Goal: Communication & Community: Answer question/provide support

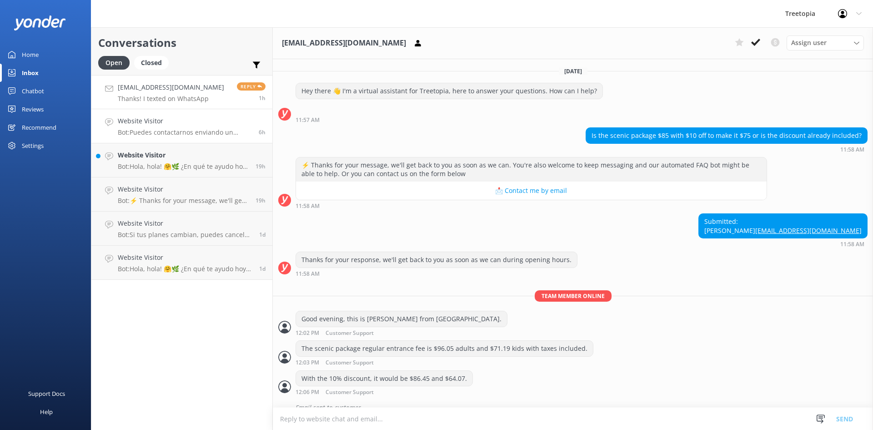
scroll to position [189, 0]
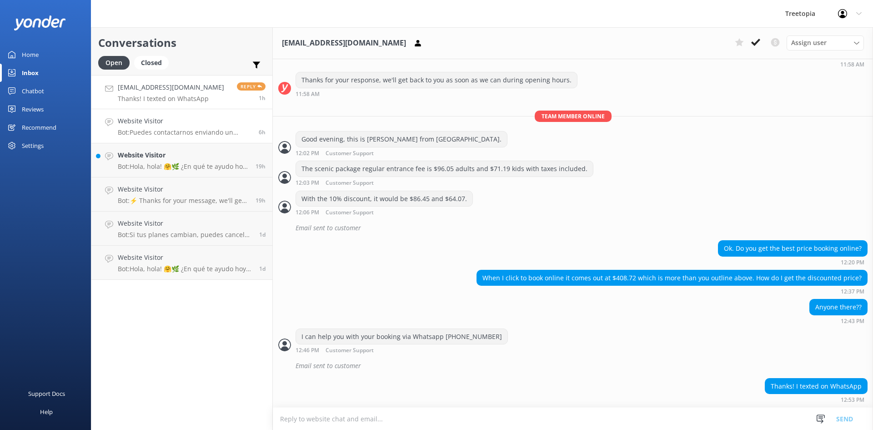
click at [156, 131] on p "Bot: Puedes contactarnos enviando un correo a [EMAIL_ADDRESS][DOMAIN_NAME]. Par…" at bounding box center [185, 132] width 134 height 8
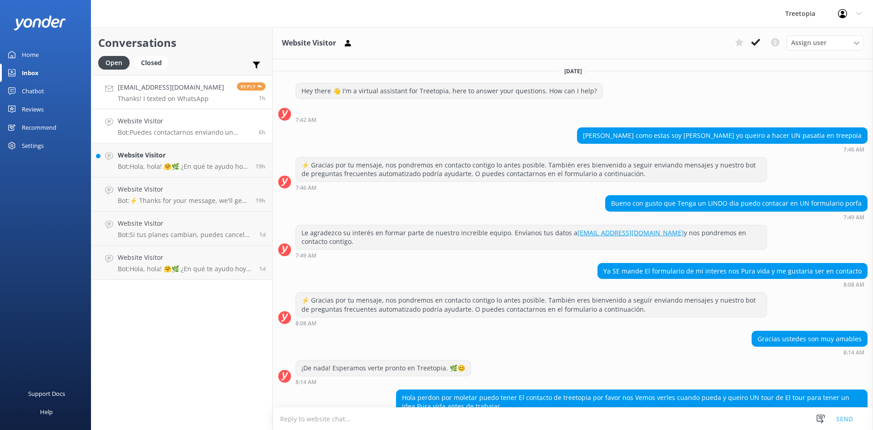
scroll to position [59, 0]
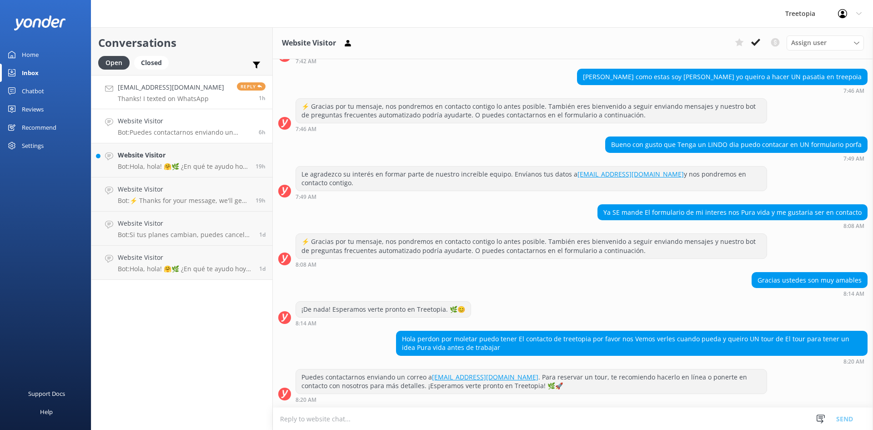
click at [197, 99] on p "Thanks! I texted on WhatsApp" at bounding box center [171, 99] width 106 height 8
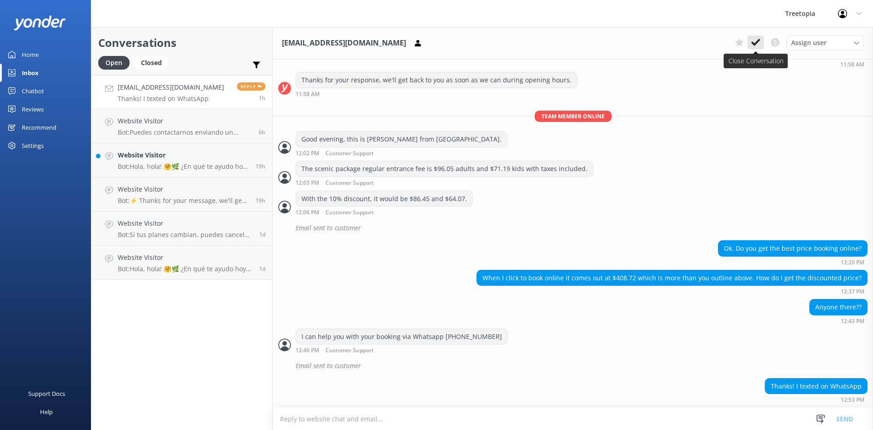
scroll to position [189, 0]
click at [759, 47] on icon at bounding box center [755, 42] width 9 height 9
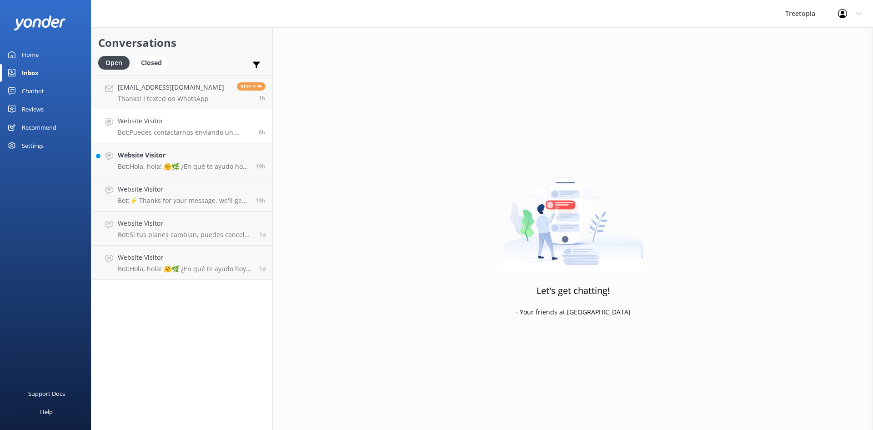
click at [186, 129] on p "Bot: Puedes contactarnos enviando un correo a [EMAIL_ADDRESS][DOMAIN_NAME]. Par…" at bounding box center [185, 132] width 134 height 8
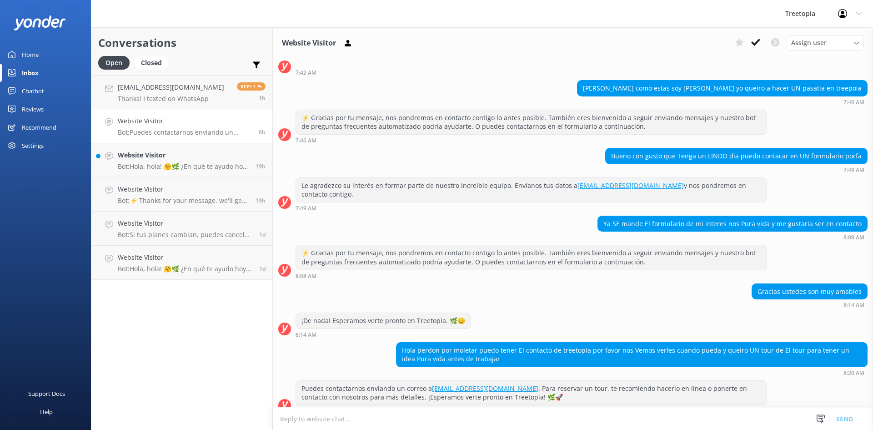
scroll to position [59, 0]
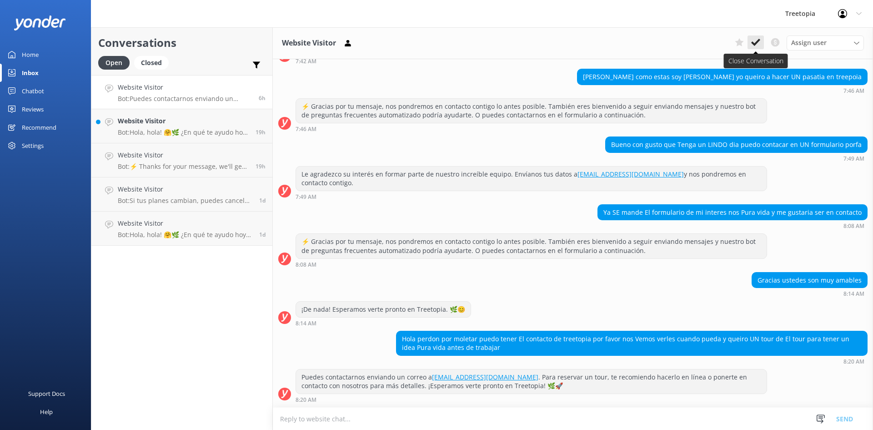
click at [758, 46] on icon at bounding box center [755, 42] width 9 height 9
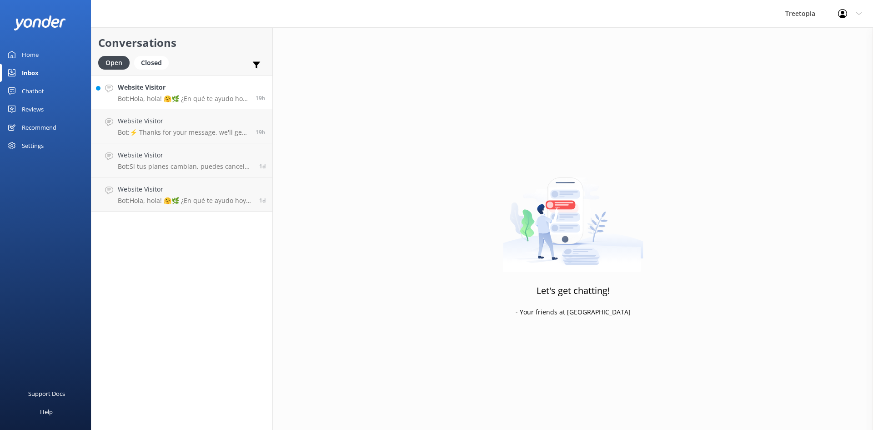
click at [191, 99] on p "Bot: Hola, hola! 🤗🌿 ¿En qué te ayudo [DATE]? ¡Estoy lista para la aventura! 🚀." at bounding box center [183, 99] width 131 height 8
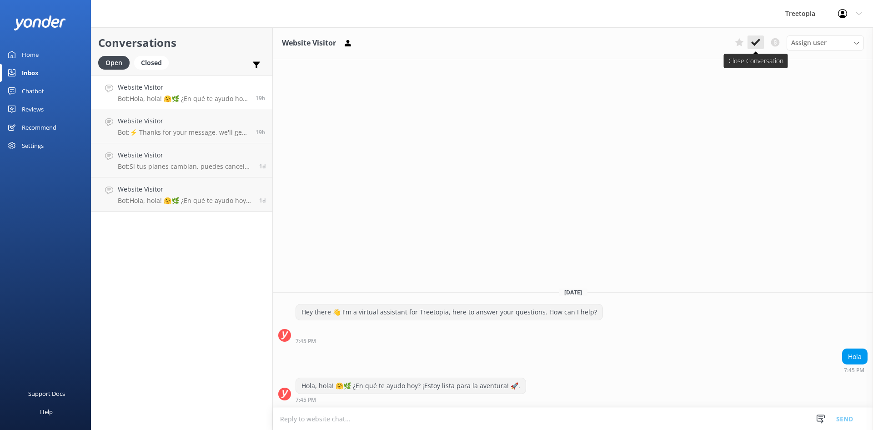
click at [758, 47] on icon at bounding box center [755, 42] width 9 height 9
